Goal: Communication & Community: Answer question/provide support

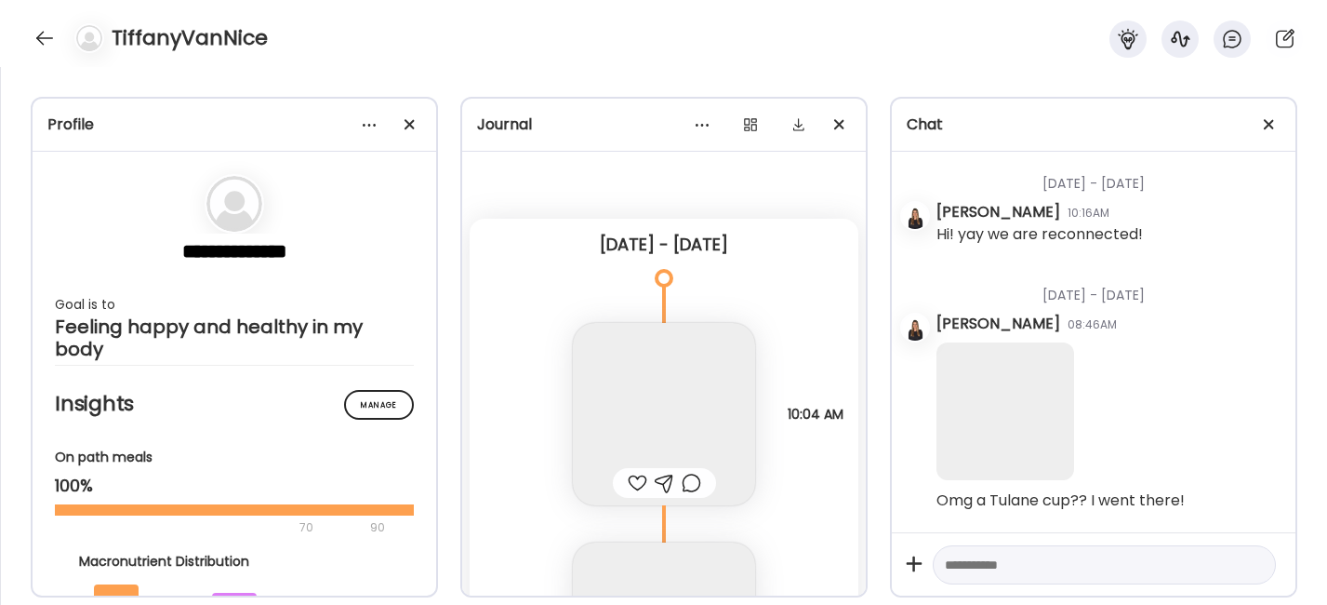
scroll to position [14078, 0]
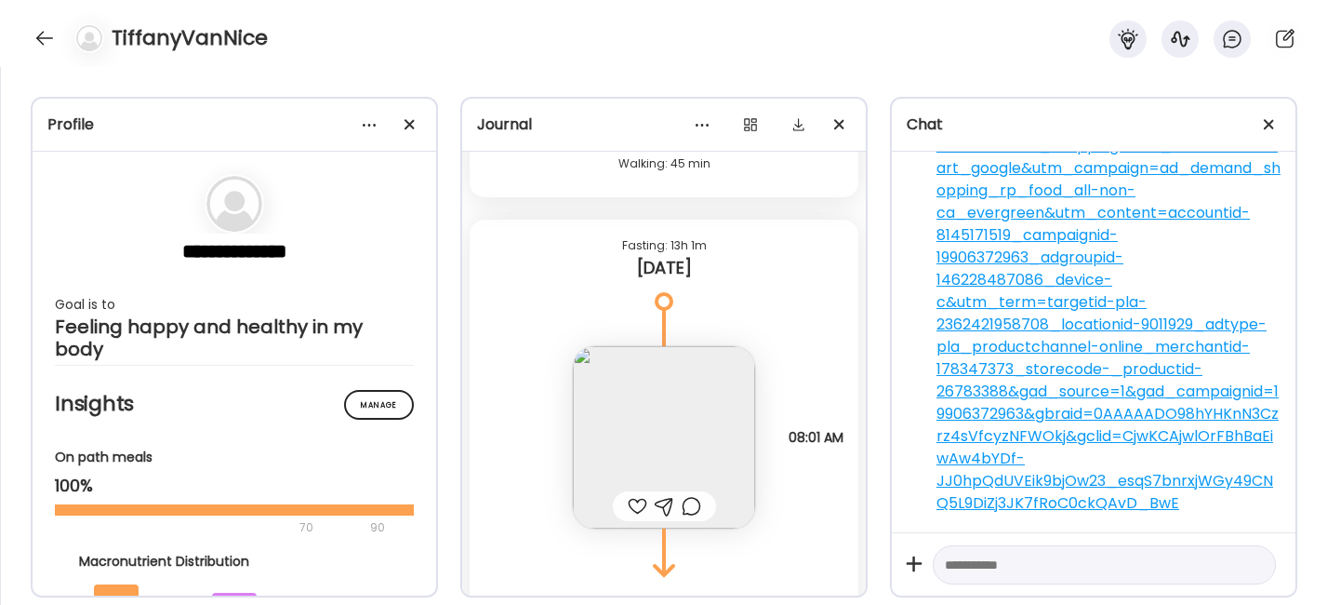
click at [1004, 568] on textarea at bounding box center [1088, 564] width 286 height 22
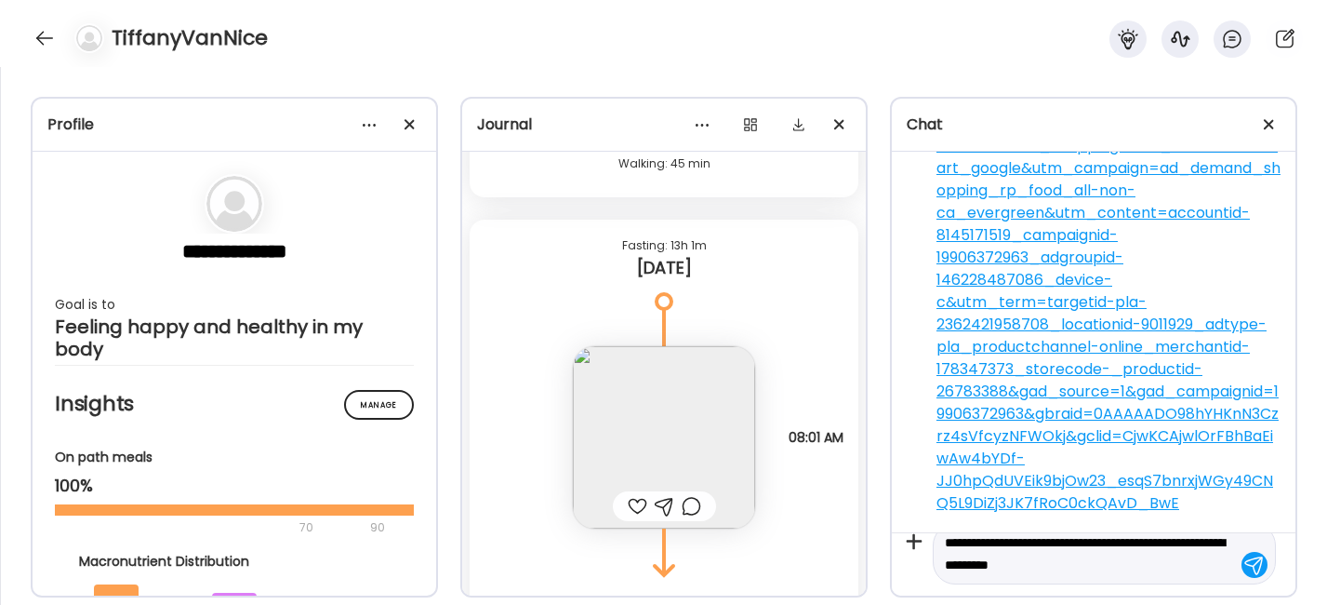
type textarea "**********"
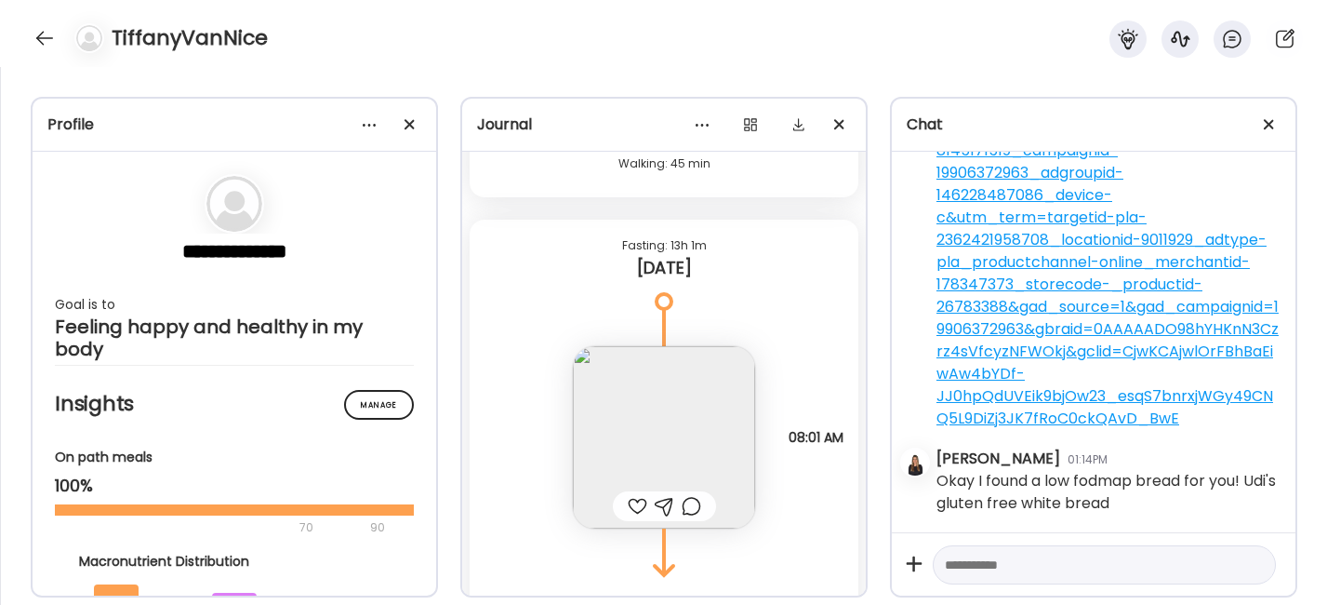
scroll to position [14162, 0]
click at [998, 565] on textarea at bounding box center [1088, 564] width 286 height 22
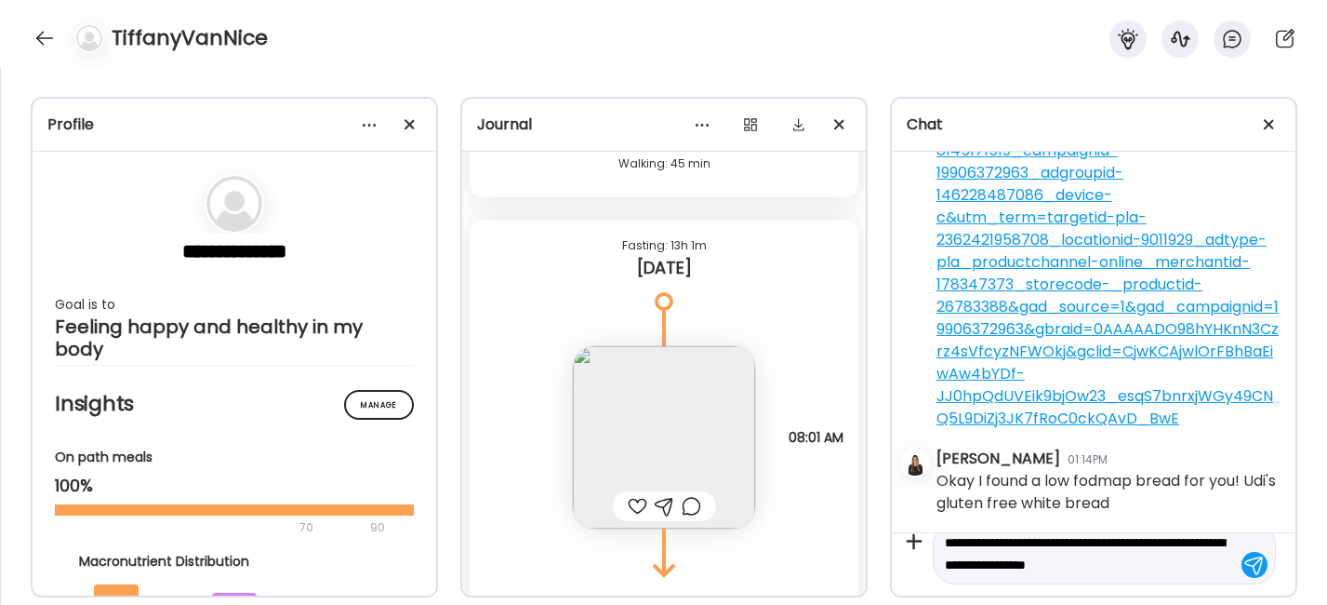
type textarea "**********"
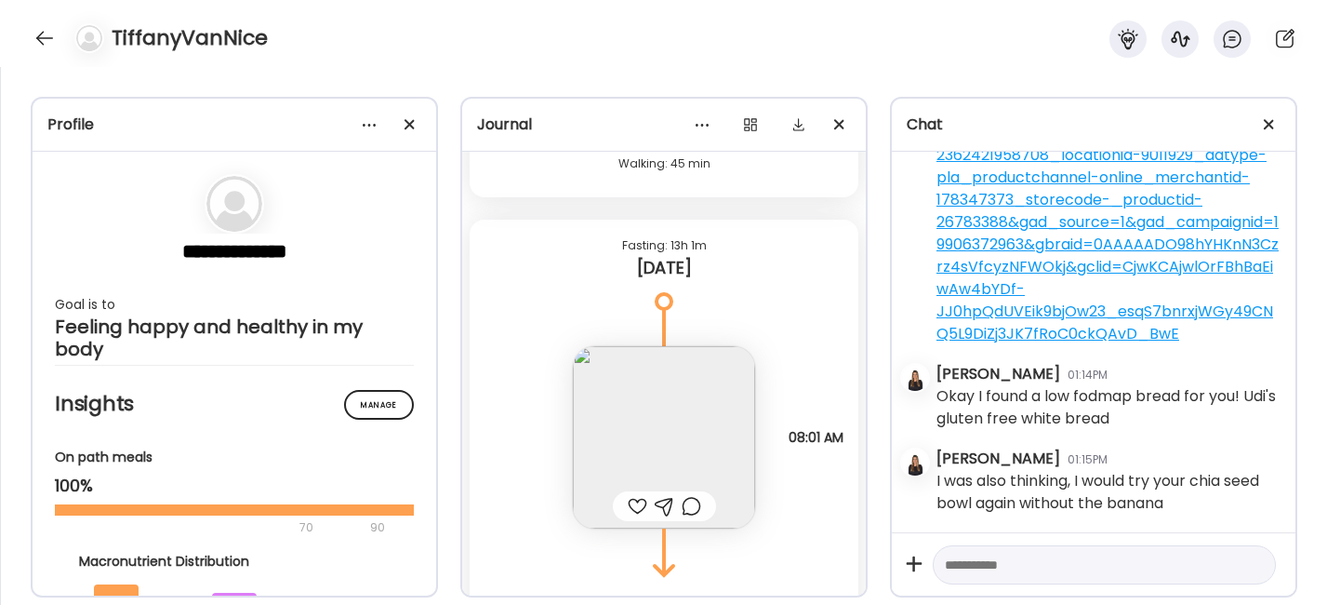
scroll to position [14248, 0]
click at [46, 31] on div at bounding box center [45, 38] width 30 height 30
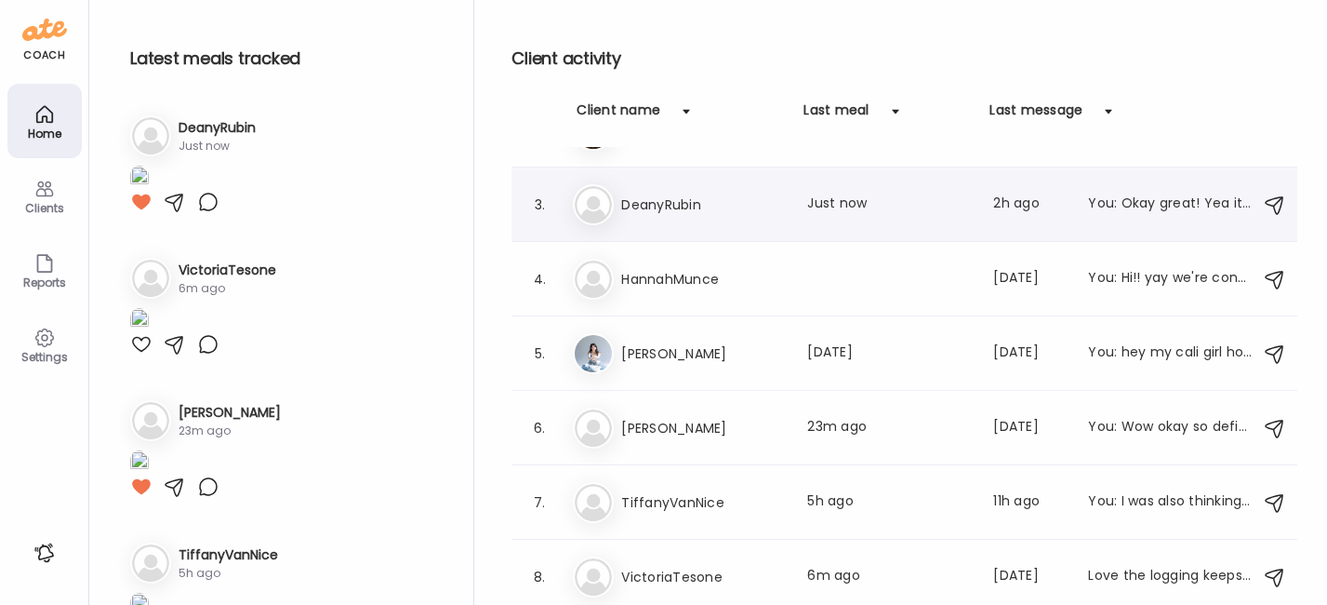
click at [651, 201] on h3 "DeanyRubin" at bounding box center [703, 204] width 164 height 22
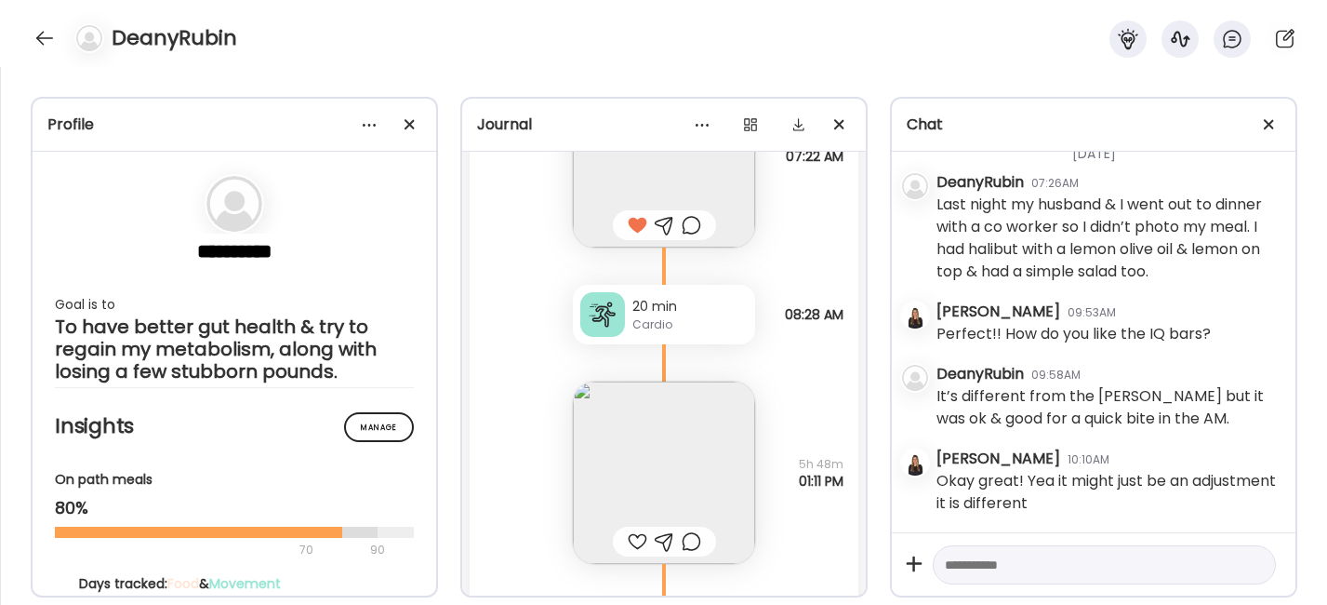
scroll to position [1829, 0]
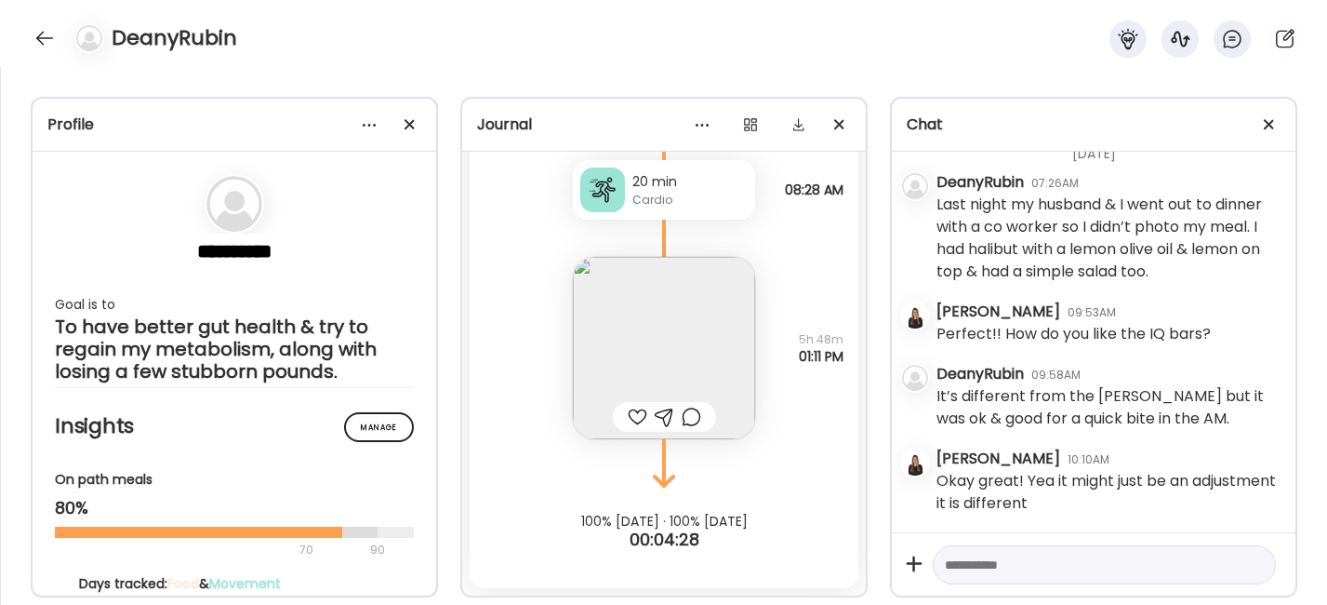
click at [644, 318] on img at bounding box center [664, 348] width 182 height 182
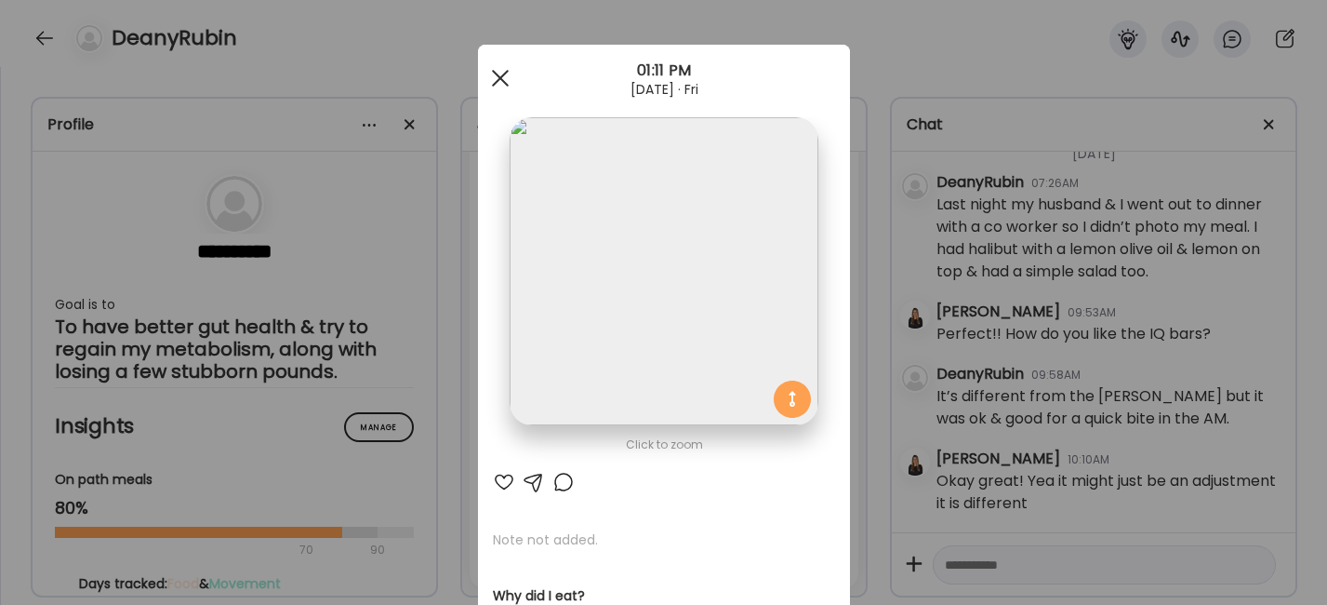
click at [497, 68] on div at bounding box center [500, 78] width 37 height 37
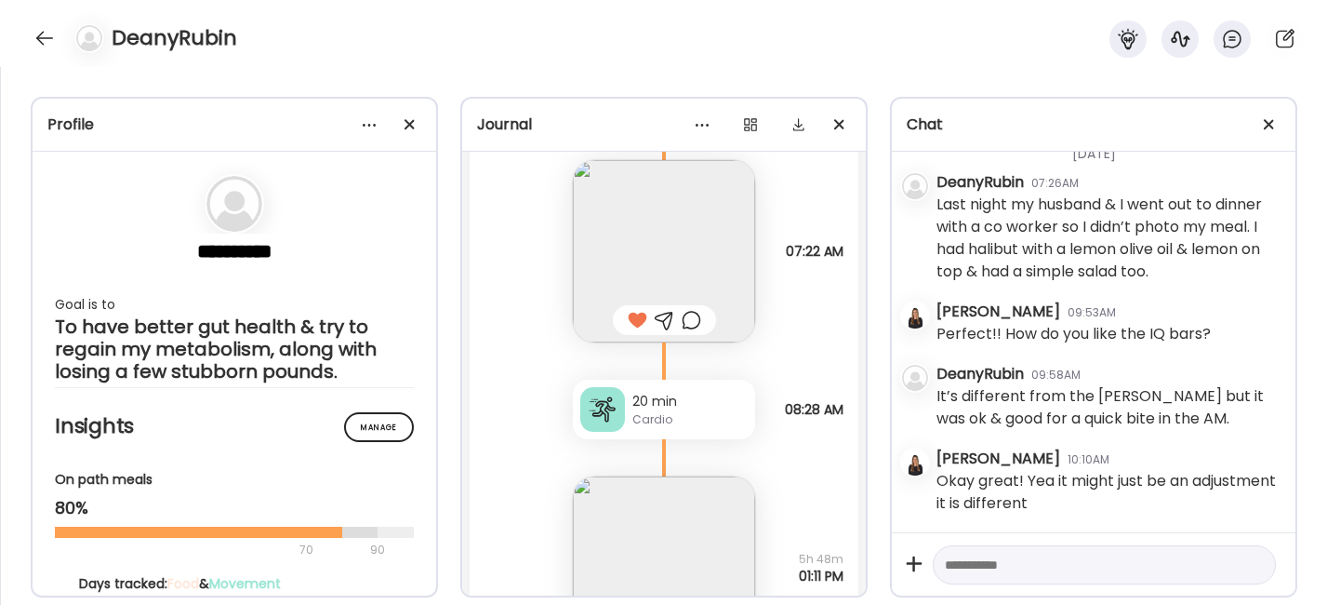
scroll to position [1608, 0]
click at [42, 33] on div at bounding box center [45, 38] width 30 height 30
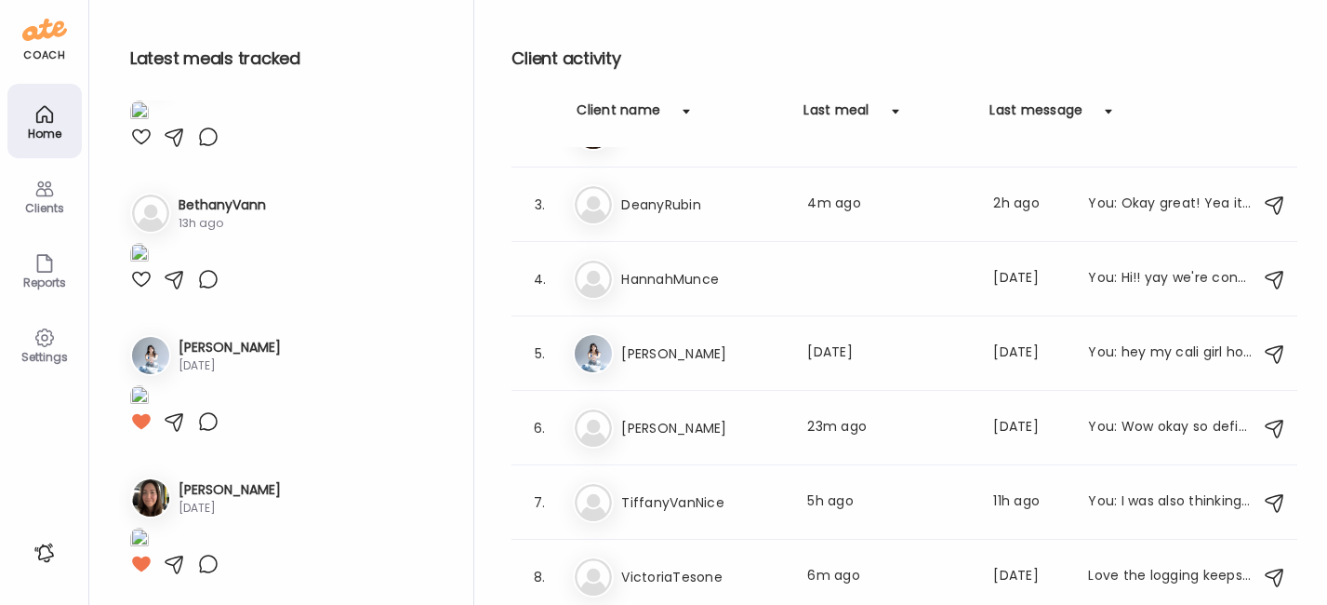
scroll to position [1555, 0]
click at [149, 268] on img at bounding box center [139, 255] width 19 height 25
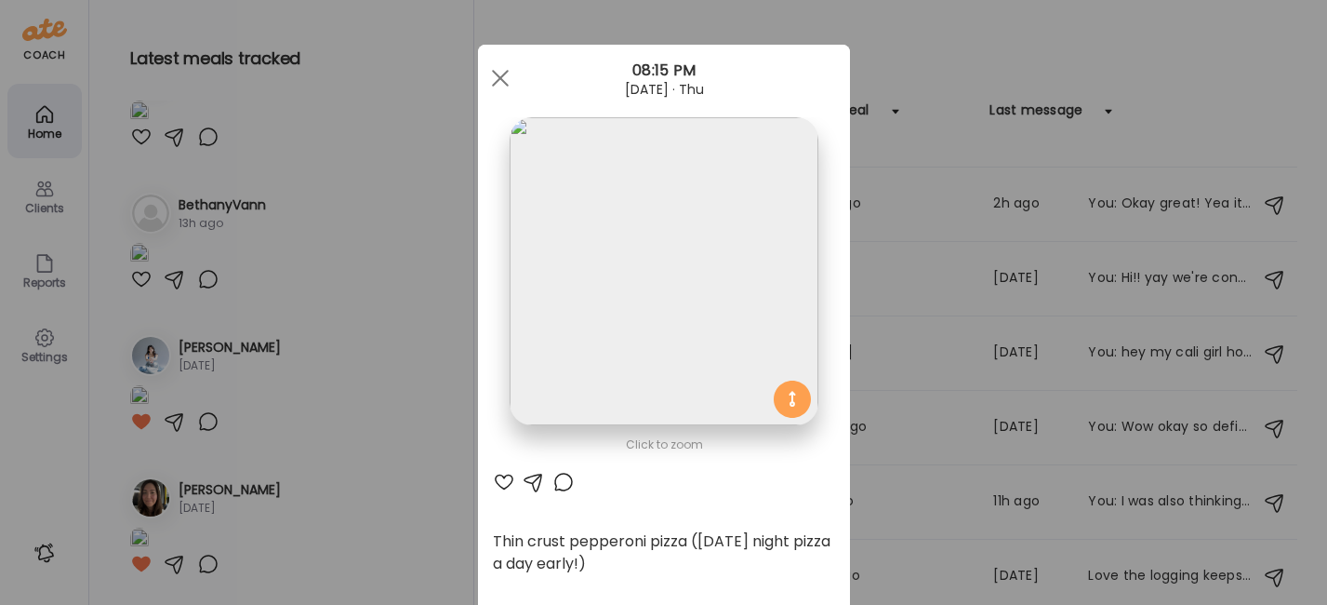
click at [498, 481] on div at bounding box center [504, 482] width 22 height 22
click at [492, 70] on div at bounding box center [500, 78] width 37 height 37
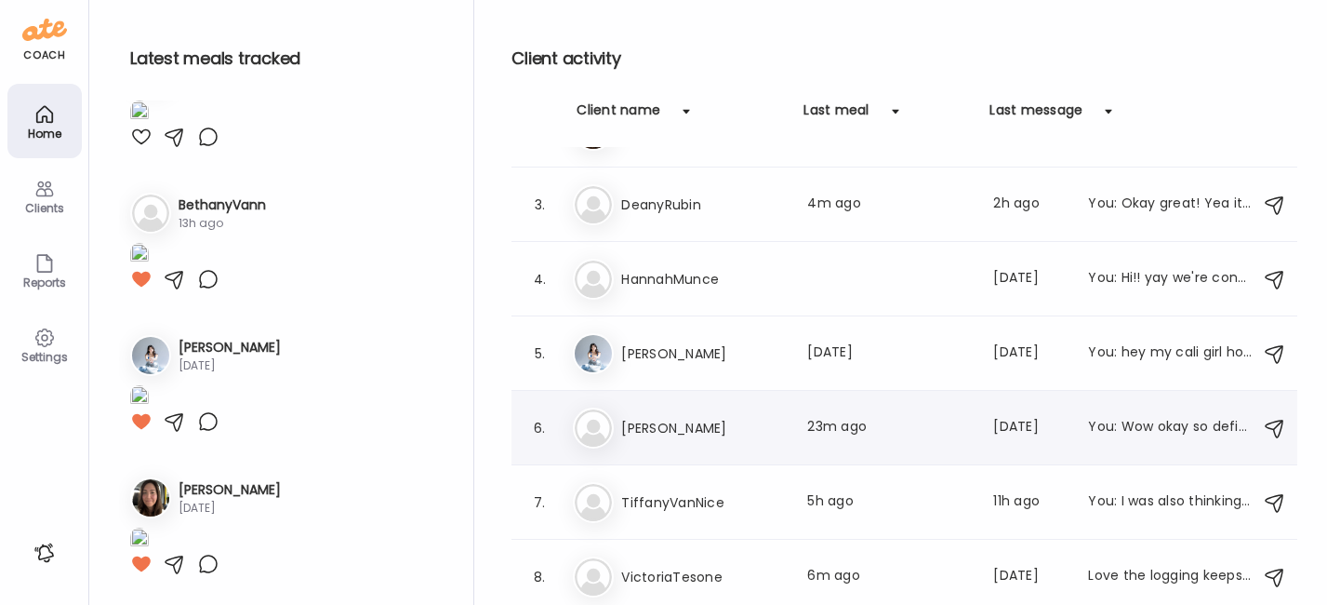
click at [654, 424] on h3 "[PERSON_NAME]" at bounding box center [703, 428] width 164 height 22
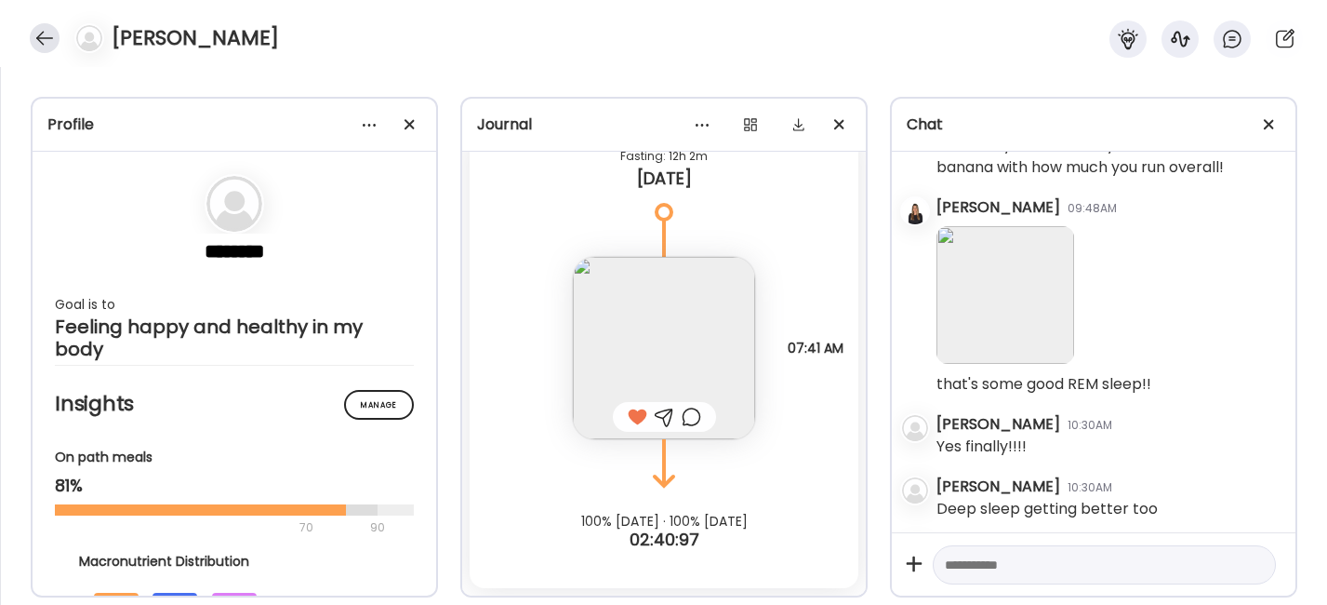
scroll to position [35582, 0]
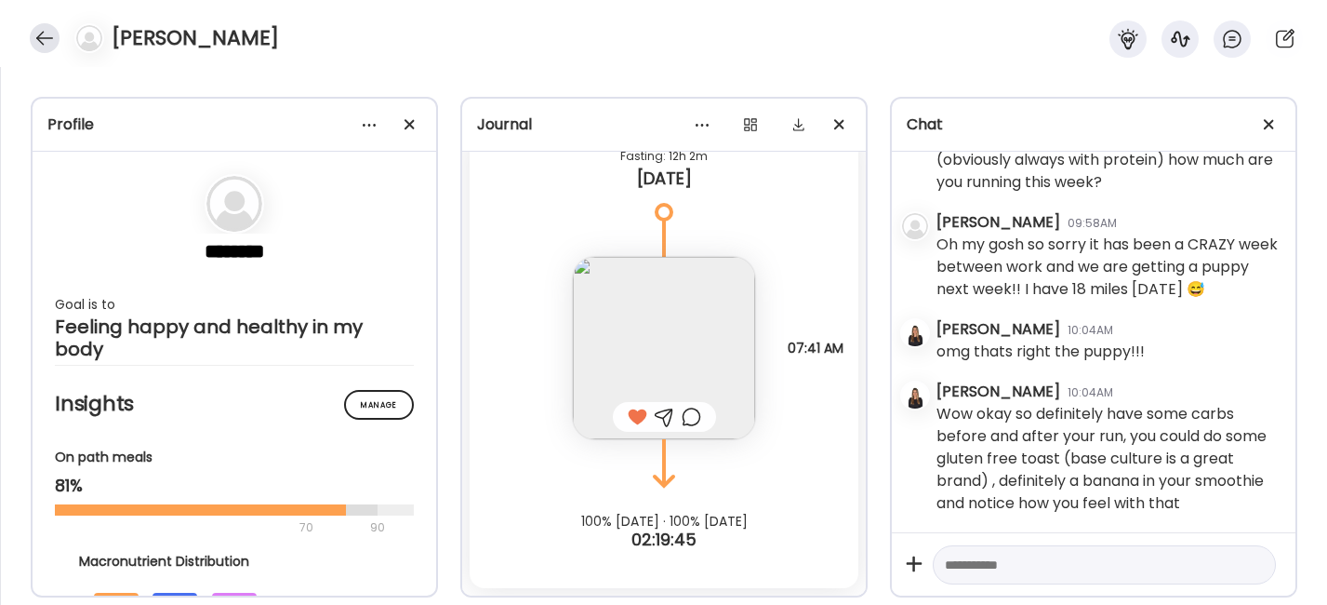
click at [37, 29] on div at bounding box center [45, 38] width 30 height 30
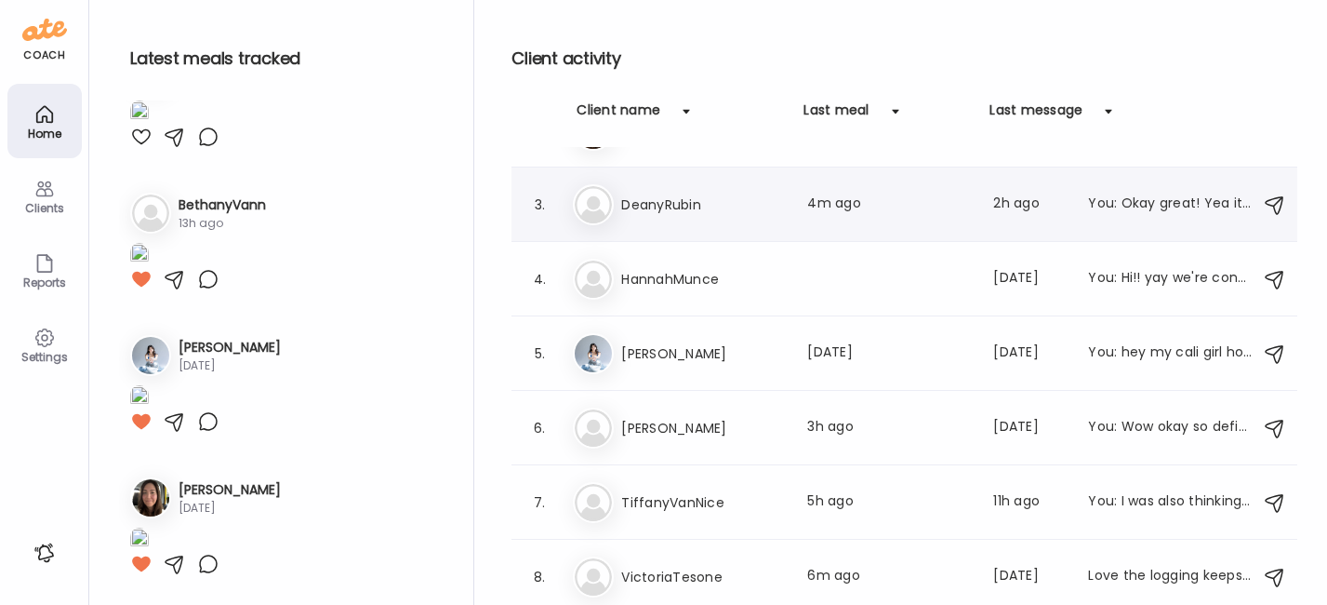
scroll to position [0, 0]
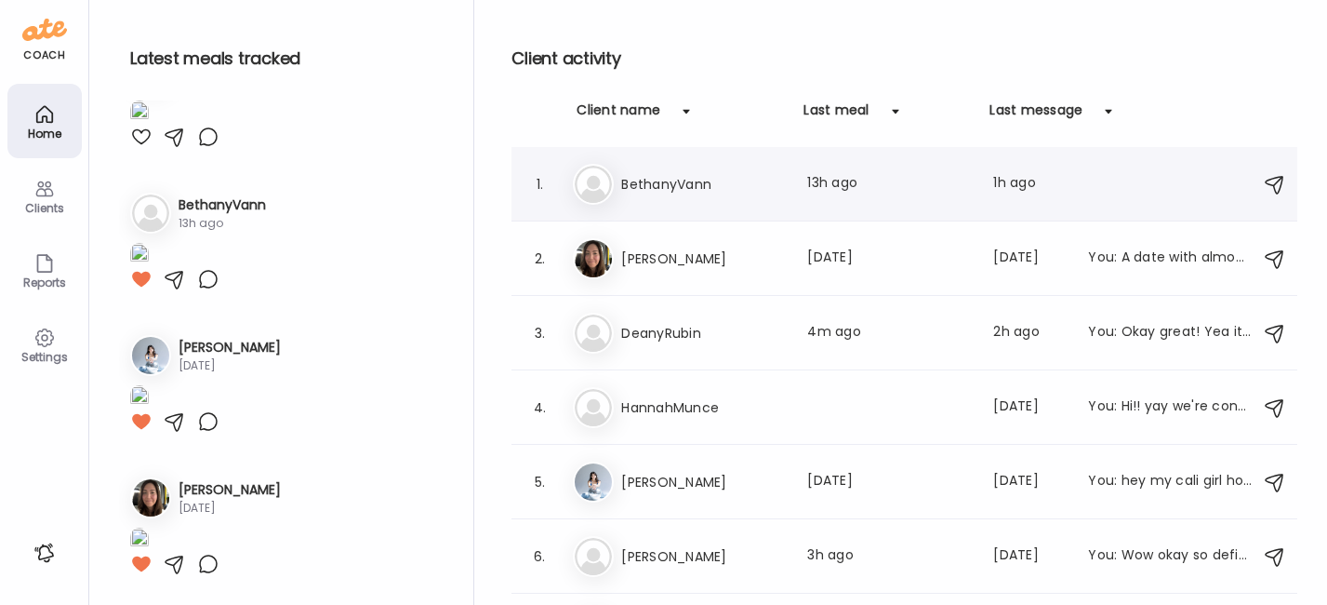
click at [765, 183] on h3 "BethanyVann" at bounding box center [703, 184] width 164 height 22
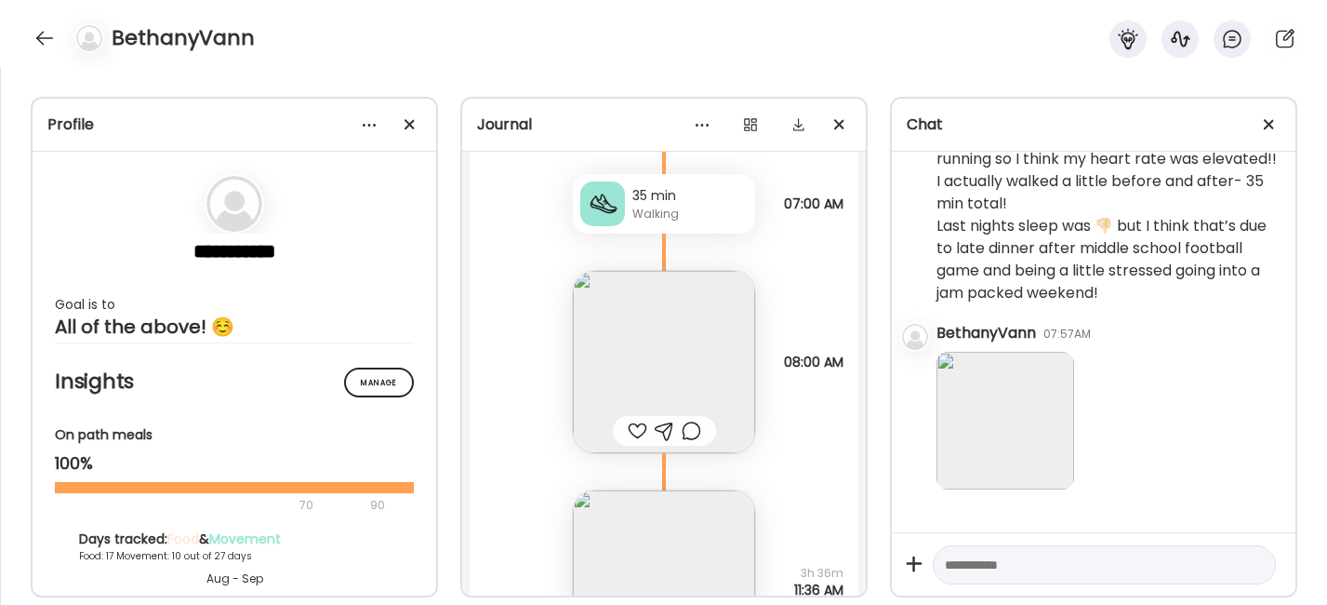
scroll to position [26291, 0]
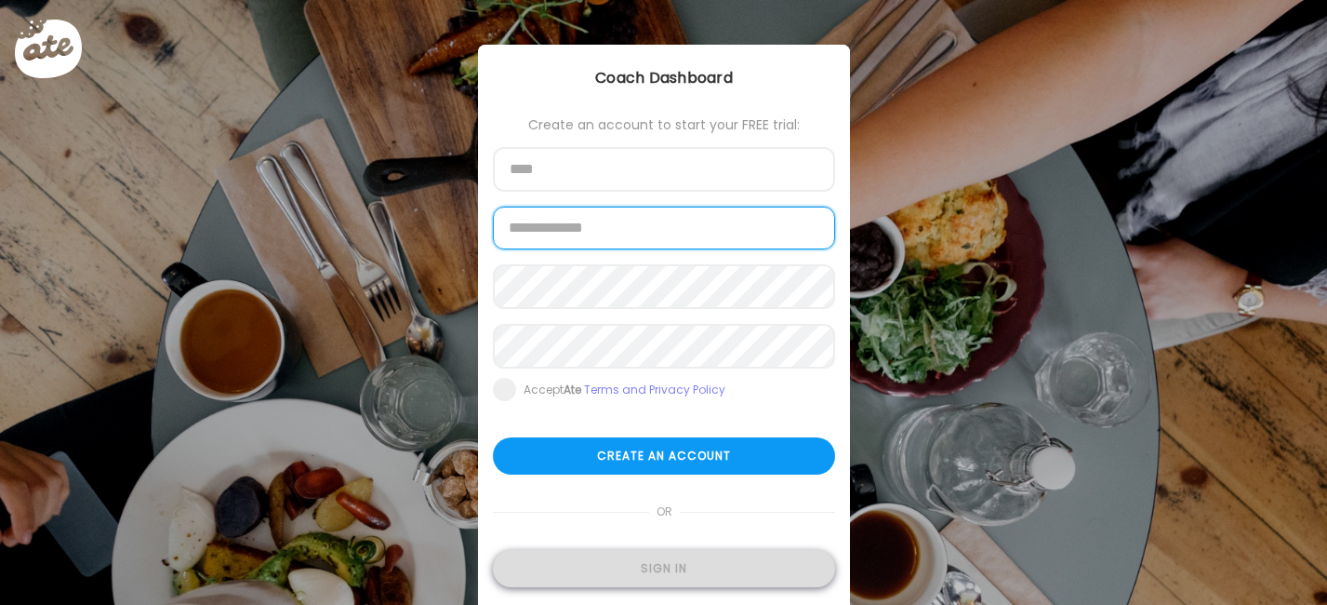
type input "**********"
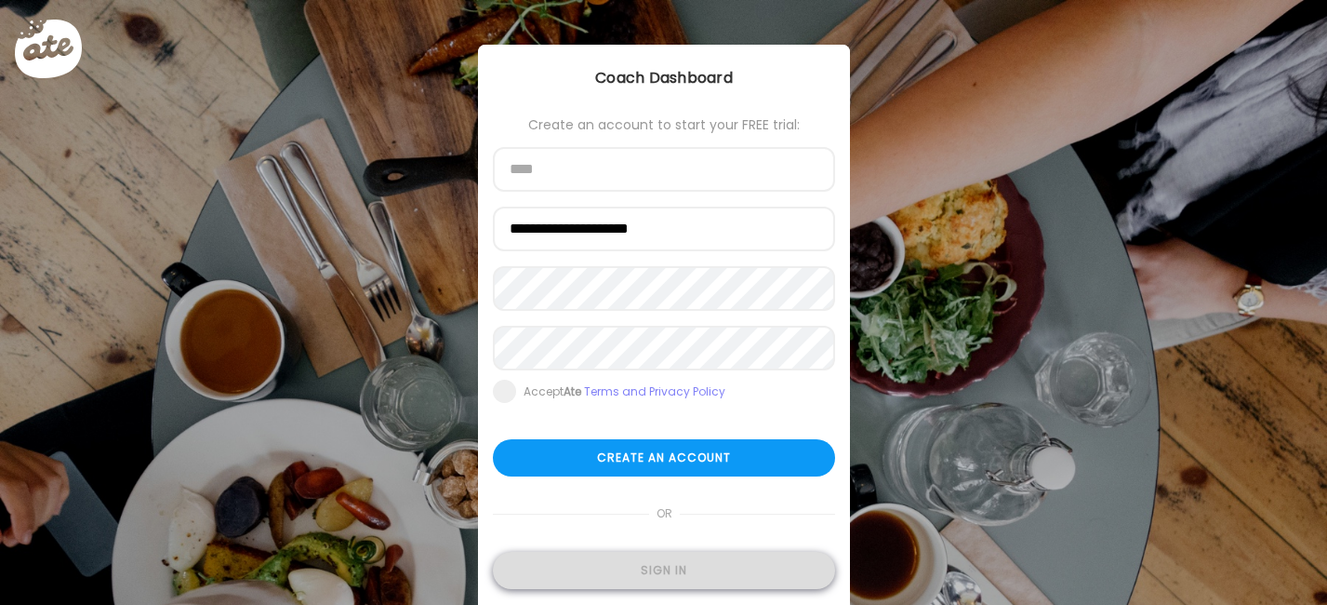
type input "**********"
click at [675, 568] on div "Sign in" at bounding box center [664, 570] width 342 height 37
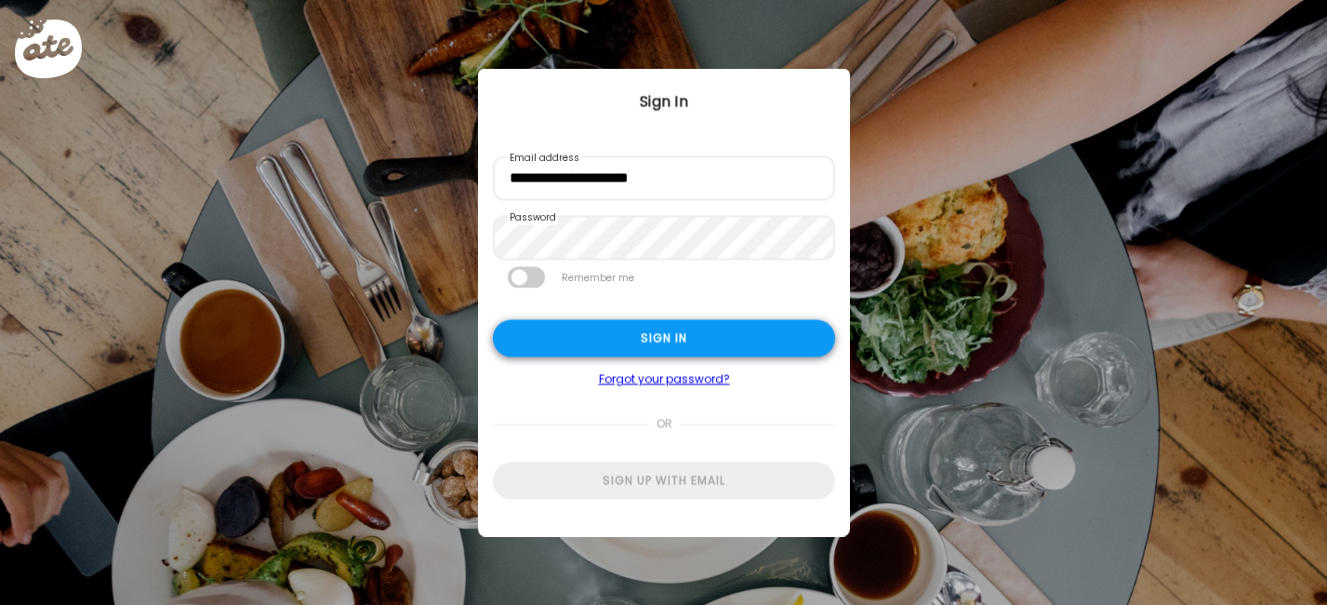
click at [650, 339] on div "Sign in" at bounding box center [664, 338] width 342 height 37
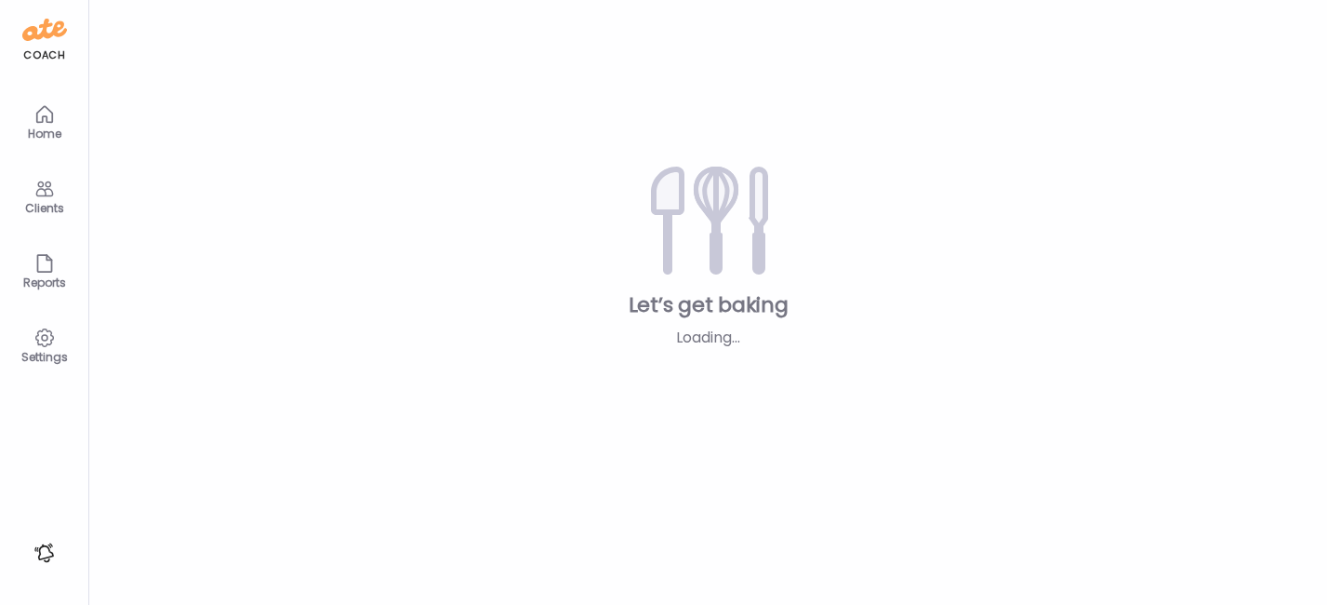
type textarea "**********"
type input "**********"
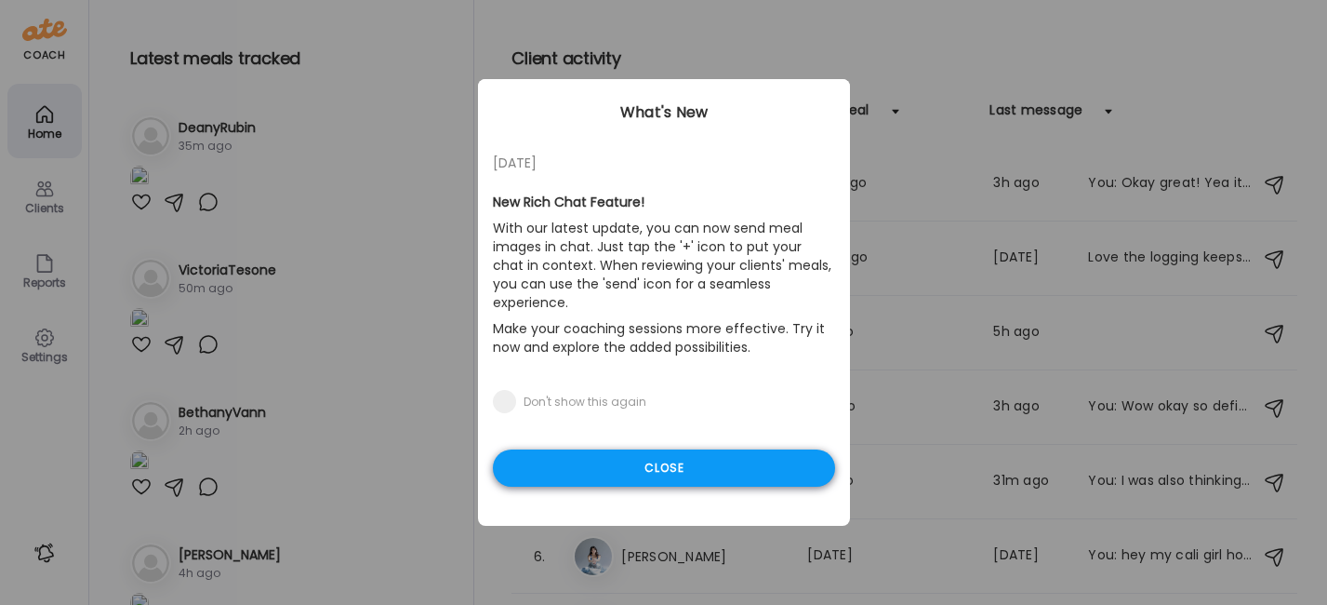
click at [547, 455] on div "Close" at bounding box center [664, 467] width 342 height 37
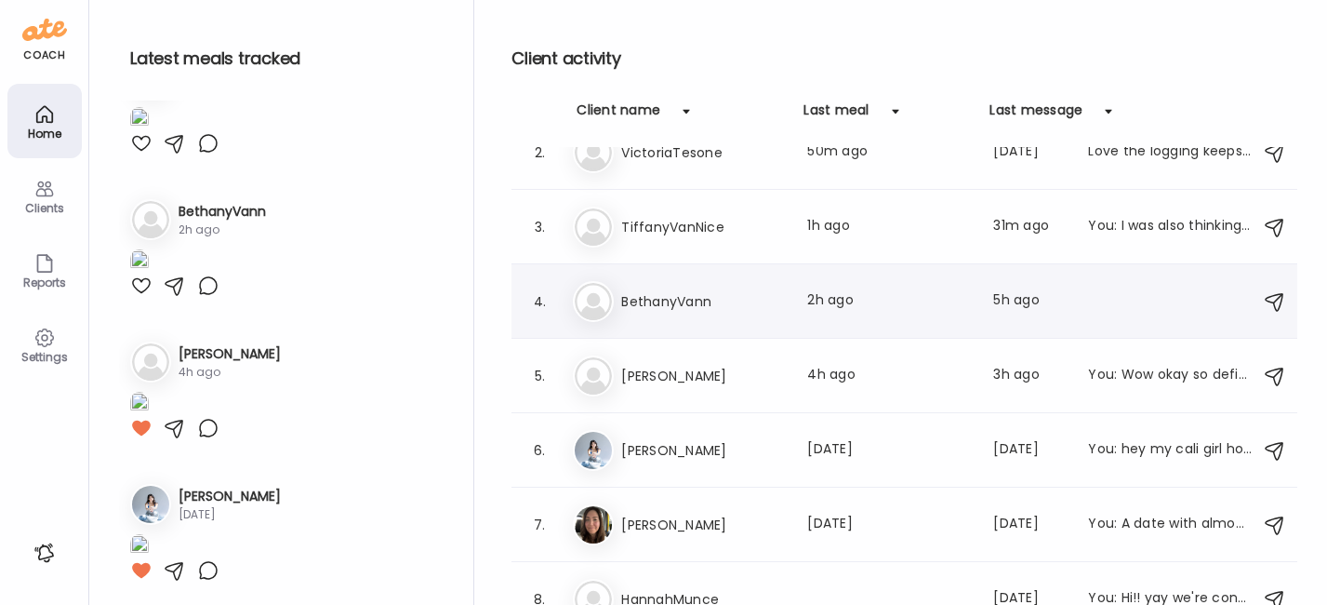
scroll to position [128, 0]
